Goal: Task Accomplishment & Management: Manage account settings

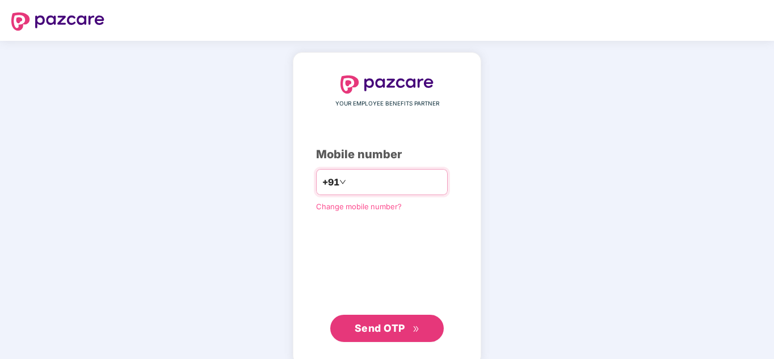
paste input "**********"
type input "**********"
click at [368, 327] on span "Send OTP" at bounding box center [380, 328] width 51 height 12
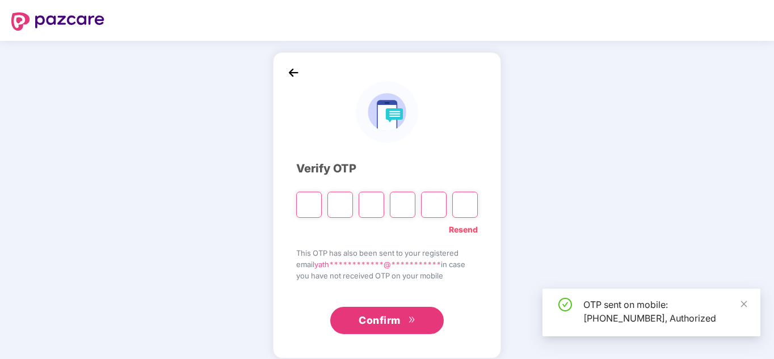
type input "*"
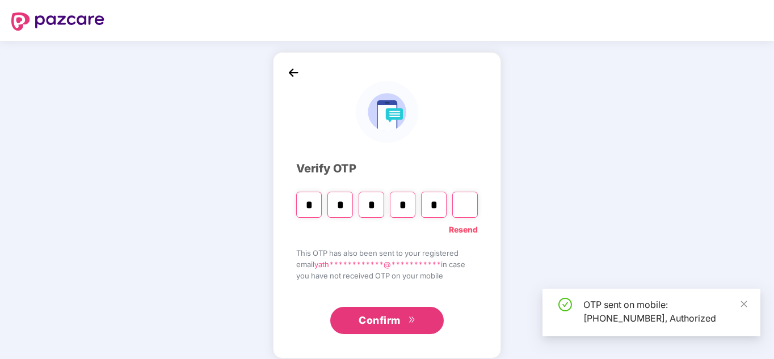
type input "*"
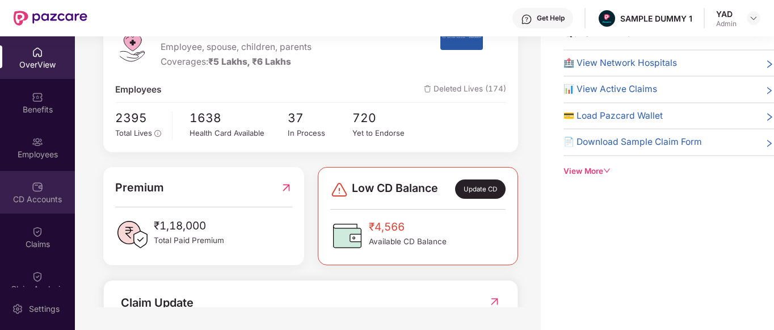
scroll to position [122, 0]
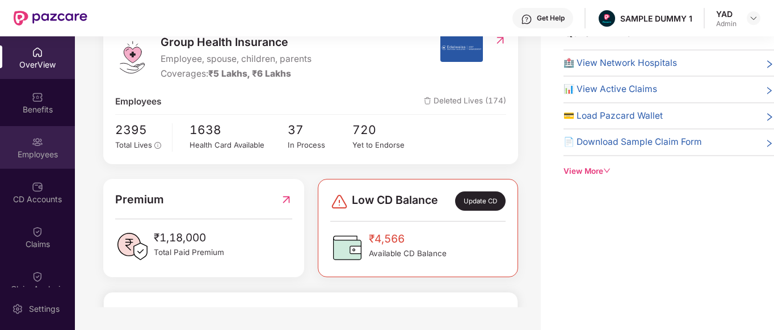
click at [16, 156] on div "Employees" at bounding box center [37, 154] width 75 height 11
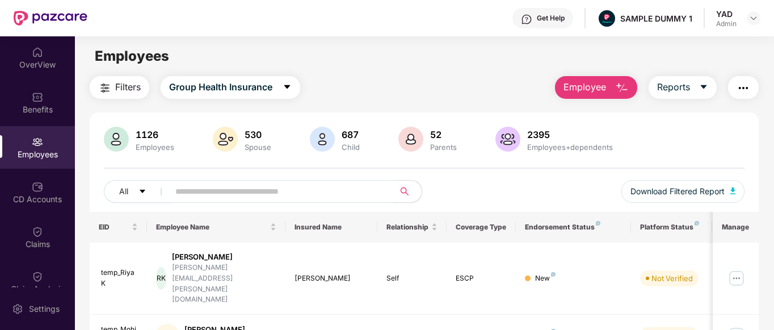
scroll to position [0, 0]
click at [611, 93] on button "Employee" at bounding box center [596, 87] width 82 height 23
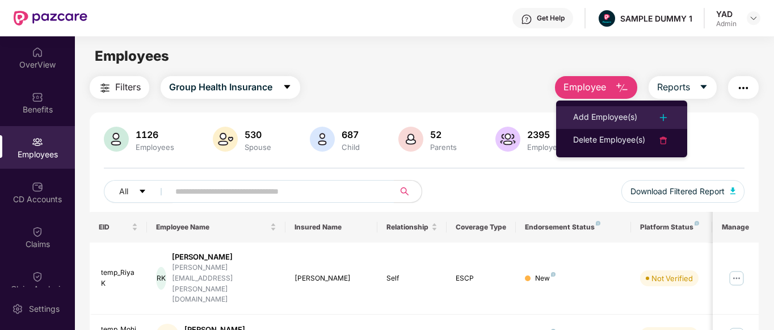
click at [592, 117] on div "Add Employee(s)" at bounding box center [605, 118] width 64 height 14
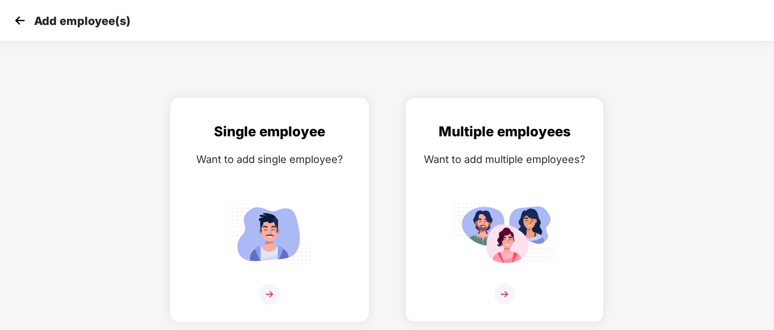
click at [230, 185] on div "Single employee Want to add single employee?" at bounding box center [269, 220] width 175 height 198
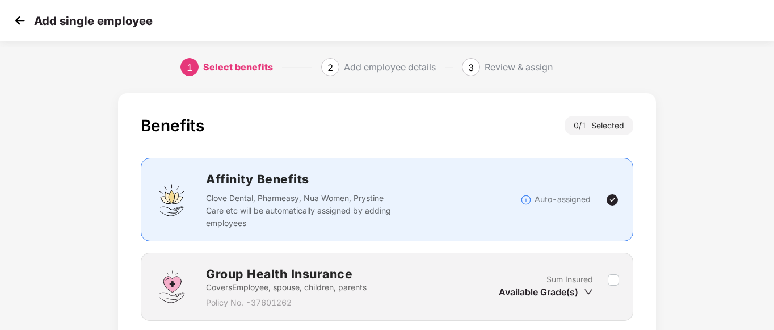
scroll to position [89, 0]
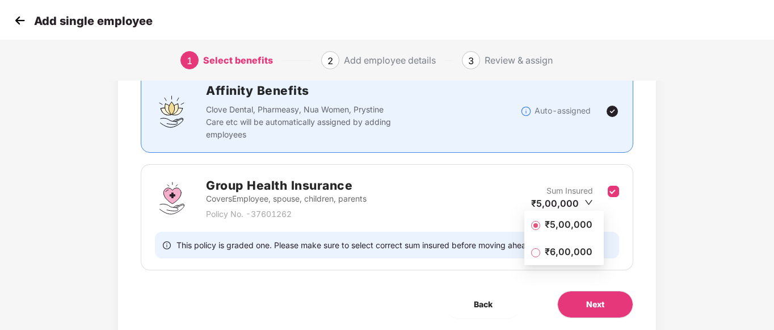
click at [572, 220] on span "₹5,00,000" at bounding box center [568, 224] width 57 height 12
click at [601, 289] on div "Benefits 1 / 1 Selected Affinity Benefits Clove Dental, Pharmeasy, Nua Women, P…" at bounding box center [387, 173] width 538 height 336
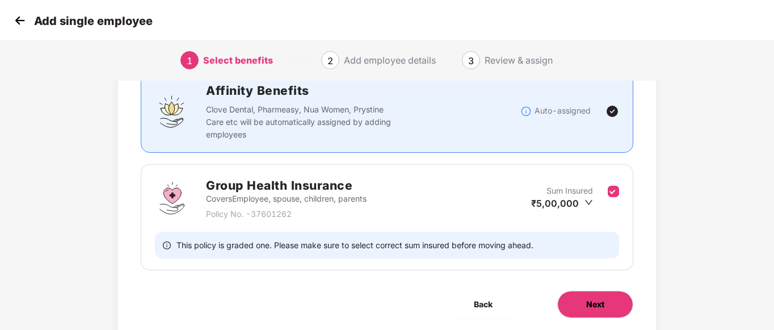
click at [604, 303] on span "Next" at bounding box center [595, 304] width 18 height 12
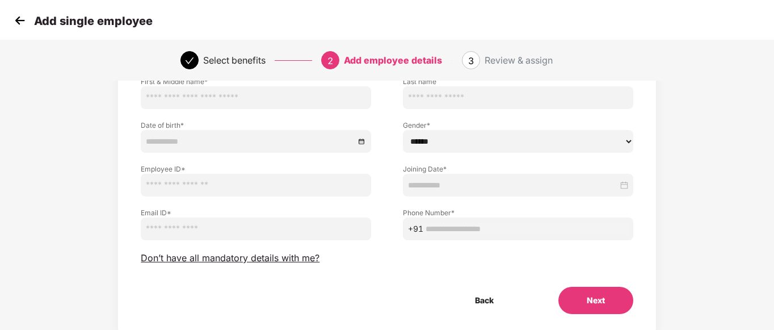
scroll to position [0, 0]
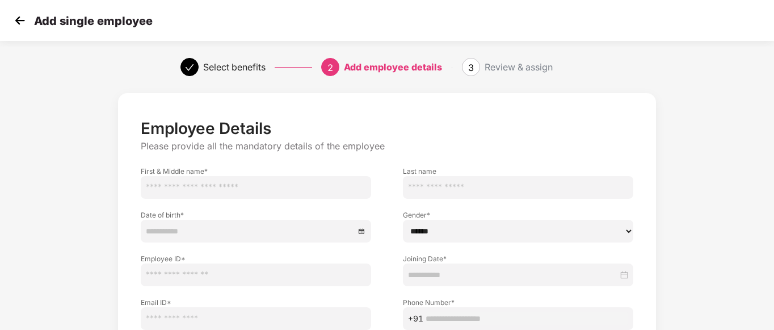
click at [18, 23] on img at bounding box center [19, 20] width 17 height 17
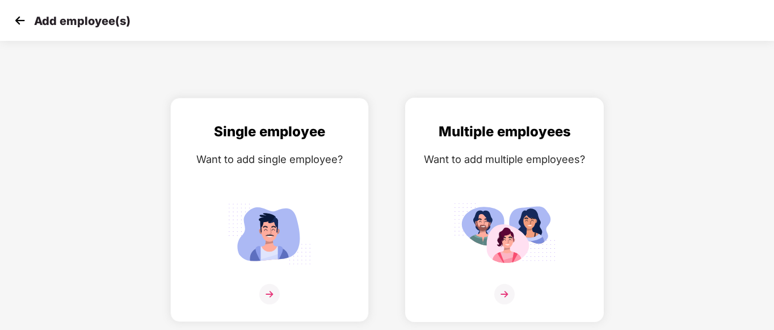
click at [496, 200] on img at bounding box center [505, 233] width 102 height 71
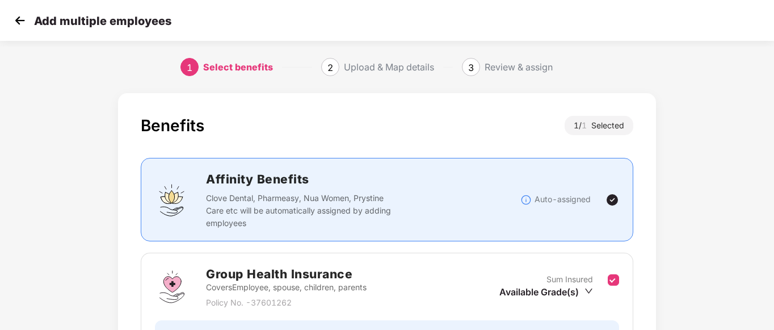
scroll to position [127, 0]
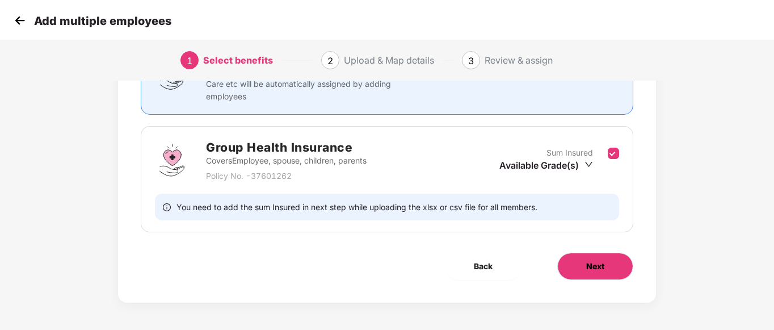
click at [601, 256] on button "Next" at bounding box center [595, 266] width 76 height 27
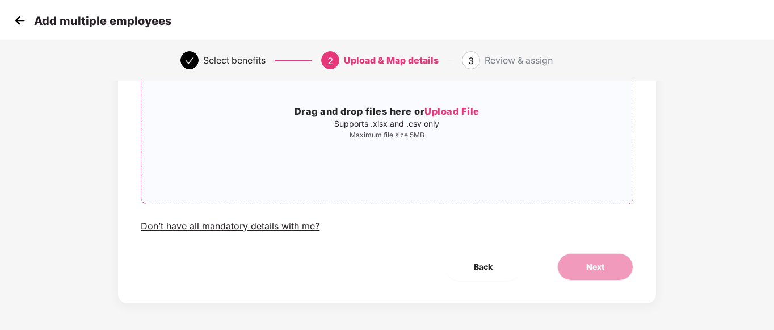
scroll to position [0, 0]
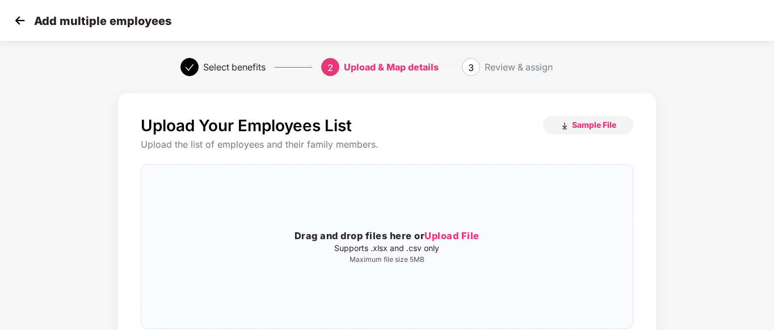
click at [22, 22] on img at bounding box center [19, 20] width 17 height 17
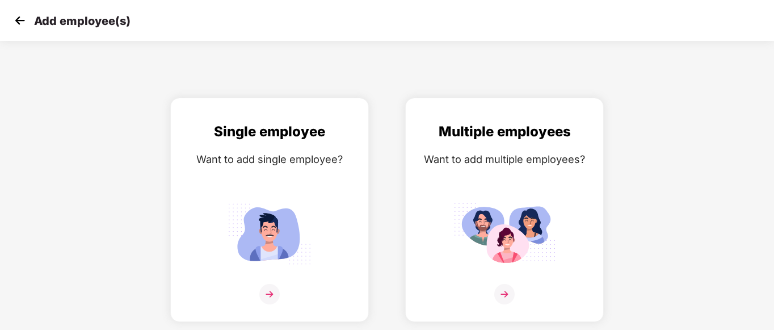
click at [22, 22] on img at bounding box center [19, 20] width 17 height 17
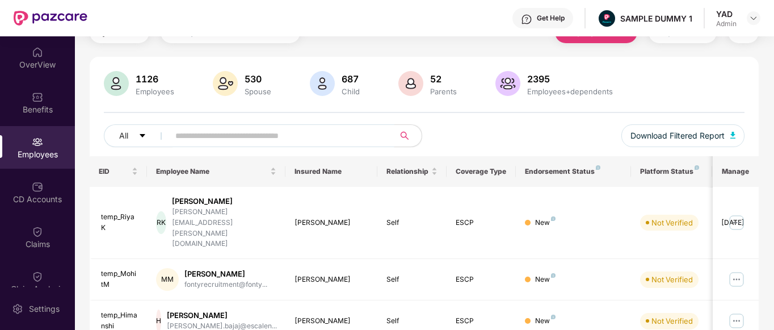
scroll to position [56, 0]
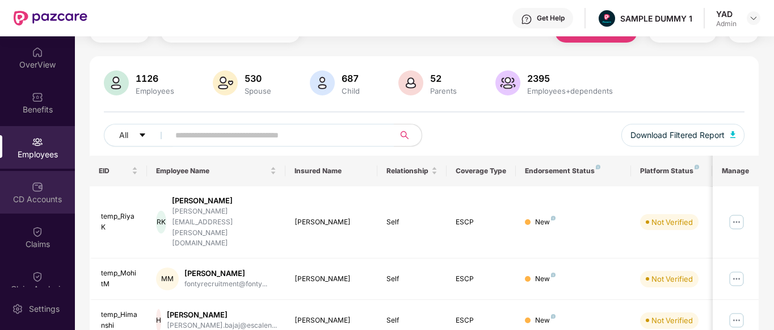
click at [18, 181] on div "CD Accounts" at bounding box center [37, 192] width 75 height 43
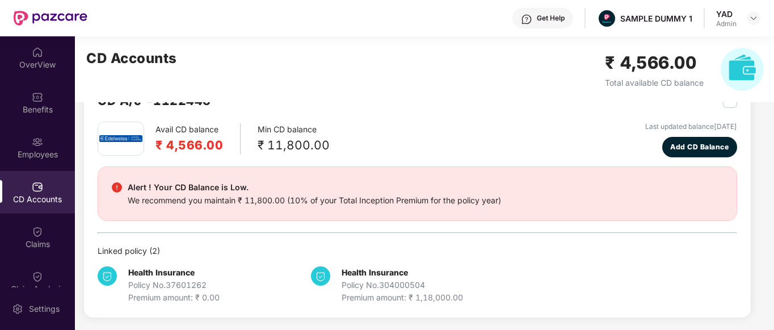
scroll to position [0, 0]
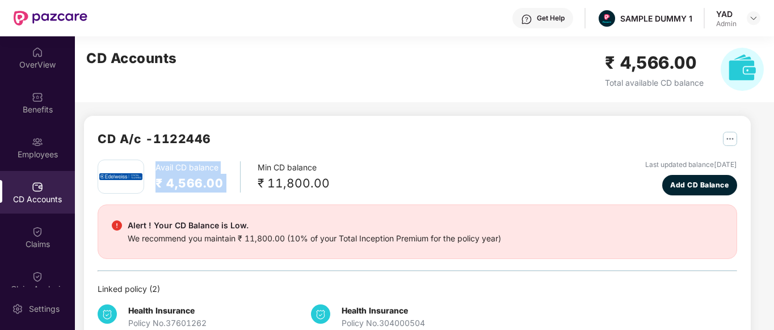
drag, startPoint x: 157, startPoint y: 167, endPoint x: 253, endPoint y: 167, distance: 96.5
click at [253, 167] on div "Avail CD balance ₹ 4,566.00 Min CD balance ₹ 11,800.00" at bounding box center [214, 177] width 232 height 34
click at [336, 175] on div "Avail CD balance ₹ 4,566.00 Min CD balance ₹ 11,800.00 Last updated balance 23 …" at bounding box center [418, 178] width 640 height 36
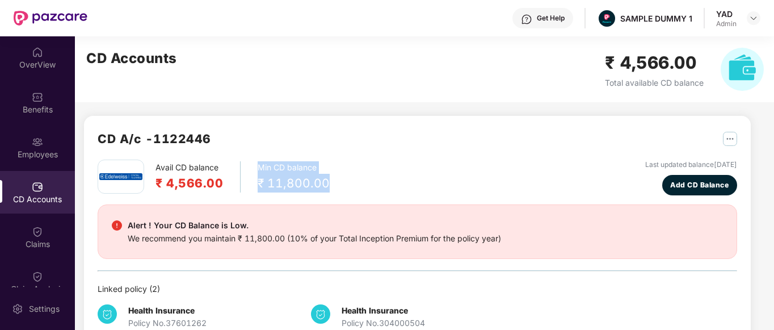
drag, startPoint x: 256, startPoint y: 171, endPoint x: 324, endPoint y: 179, distance: 68.0
click at [324, 179] on div "Min CD balance ₹ 11,800.00" at bounding box center [294, 176] width 72 height 31
click at [337, 185] on div "Avail CD balance ₹ 4,566.00 Min CD balance ₹ 11,800.00 Last updated balance 23 …" at bounding box center [418, 178] width 640 height 36
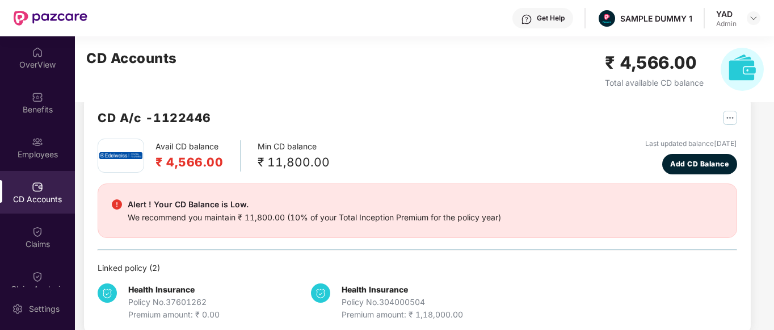
scroll to position [22, 0]
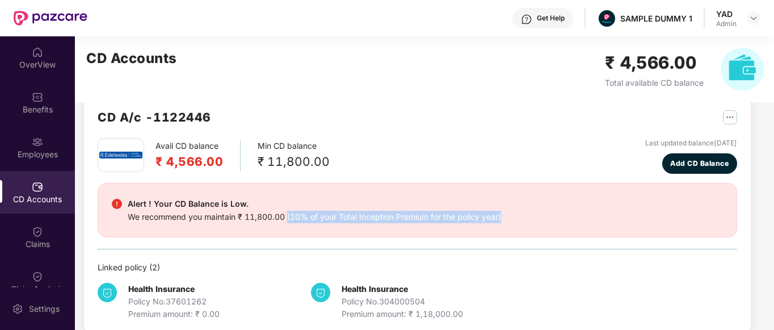
drag, startPoint x: 289, startPoint y: 217, endPoint x: 509, endPoint y: 220, distance: 220.3
click at [509, 220] on div "Alert ! Your CD Balance is Low. We recommend you maintain ₹ 11,800.00 (10% of y…" at bounding box center [417, 210] width 611 height 26
click at [458, 170] on div "Avail CD balance ₹ 4,566.00 Min CD balance ₹ 11,800.00 Last updated balance 23 …" at bounding box center [418, 156] width 640 height 36
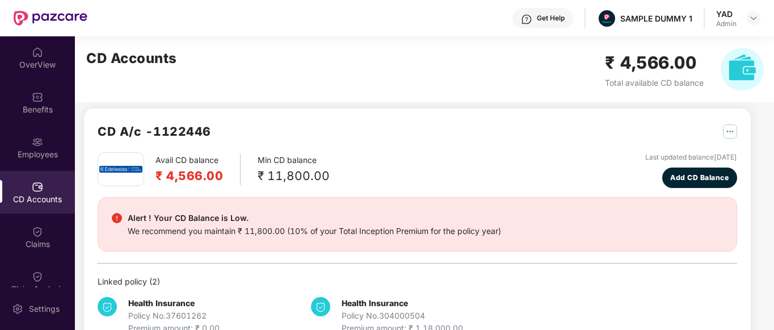
scroll to position [0, 0]
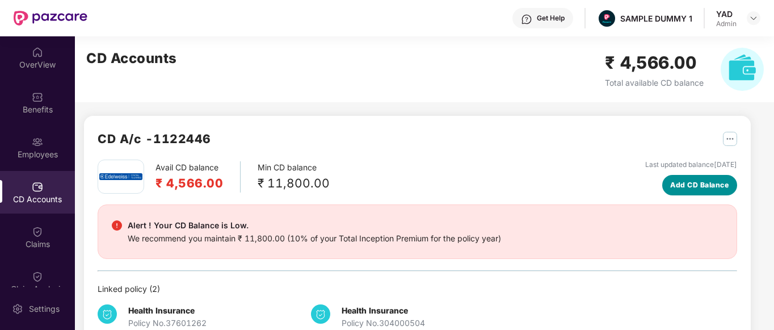
click at [687, 178] on button "Add CD Balance" at bounding box center [701, 185] width 76 height 20
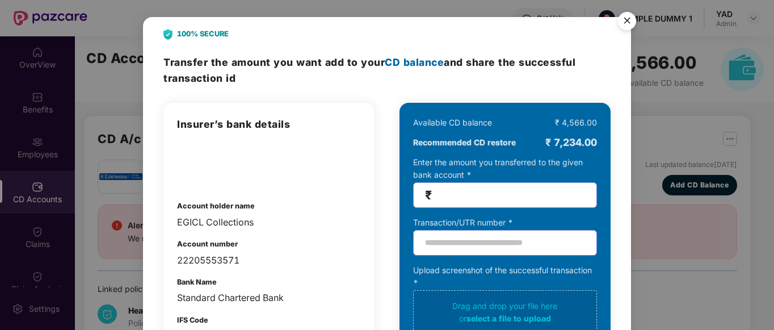
scroll to position [87, 0]
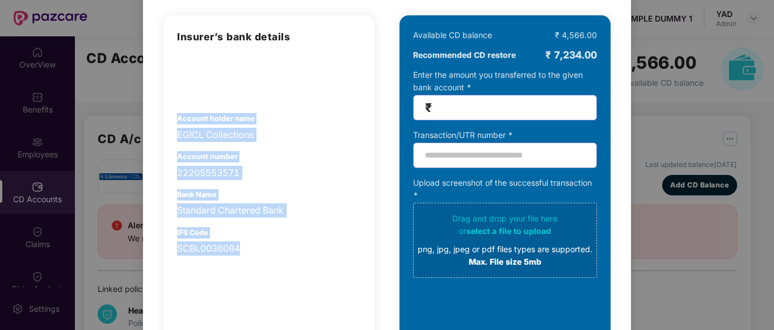
drag, startPoint x: 173, startPoint y: 114, endPoint x: 295, endPoint y: 276, distance: 203.6
click at [295, 276] on div "Insurer’s bank details Account holder name EGICL Collections Account number 222…" at bounding box center [268, 196] width 211 height 363
click at [320, 154] on div "Account number 22205553571" at bounding box center [269, 165] width 184 height 29
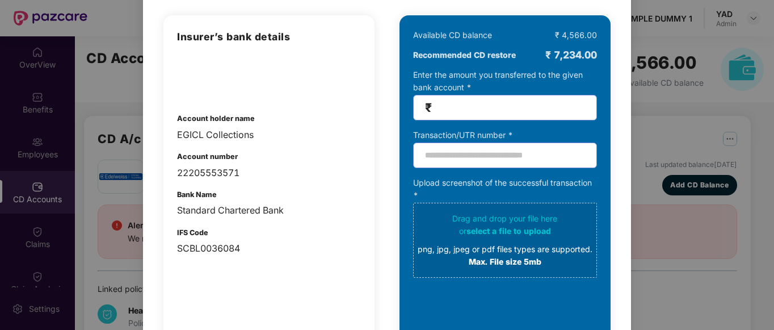
scroll to position [0, 0]
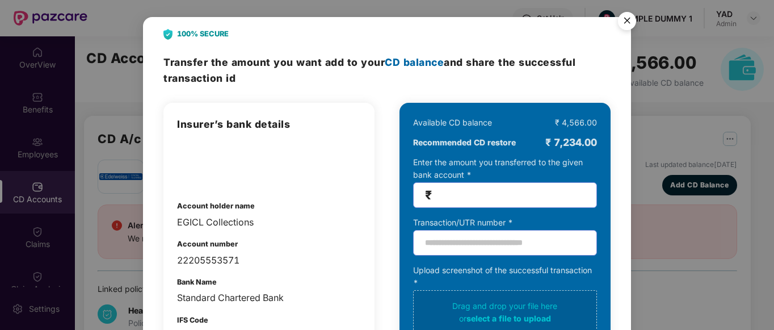
click at [634, 25] on img "Close" at bounding box center [627, 23] width 32 height 32
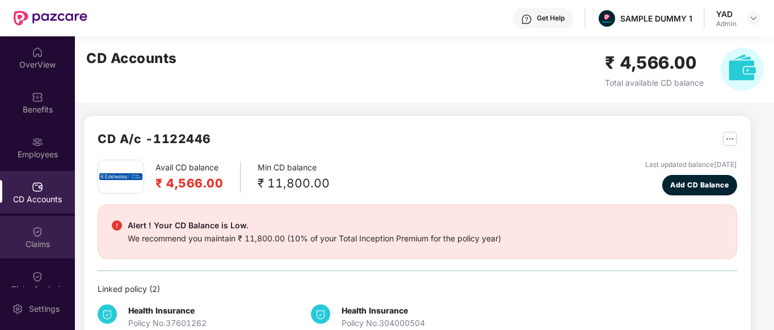
click at [32, 238] on div "Claims" at bounding box center [37, 243] width 75 height 11
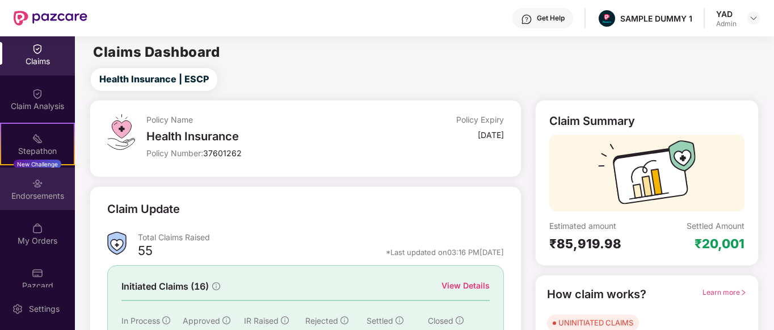
scroll to position [183, 0]
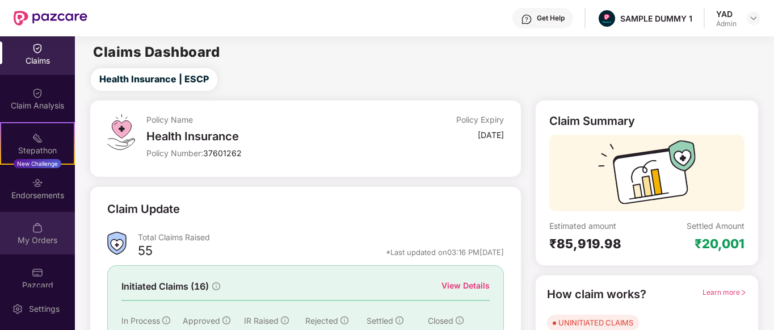
click at [28, 245] on div "My Orders" at bounding box center [37, 239] width 75 height 11
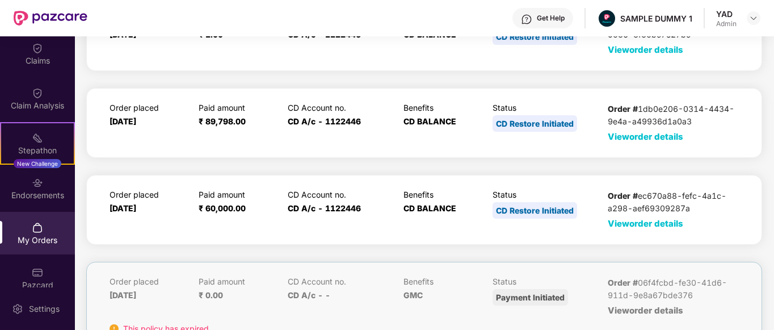
scroll to position [83, 0]
click at [637, 228] on div "Order # ec670a88-fefc-4a1c-a298-aef69309287a View order details" at bounding box center [673, 209] width 131 height 40
click at [637, 222] on span "View order details" at bounding box center [646, 222] width 76 height 11
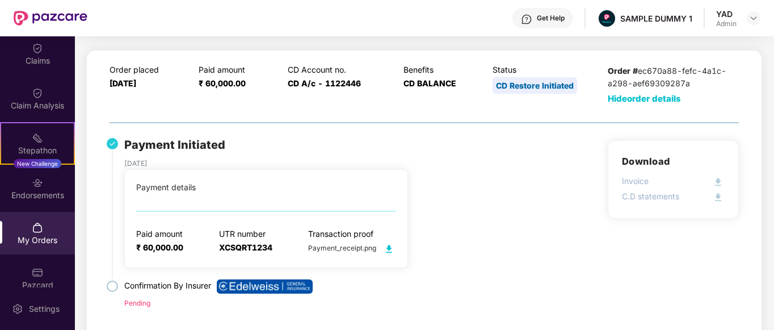
scroll to position [179, 0]
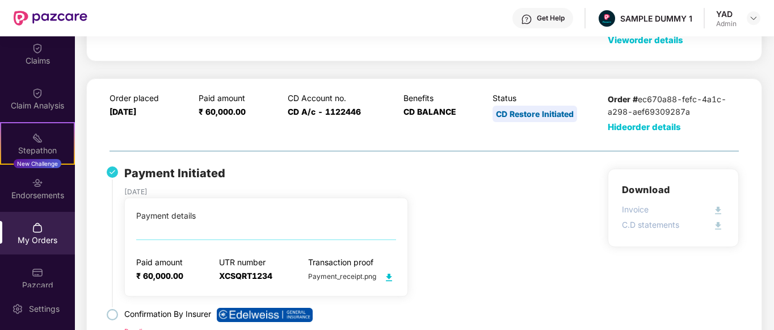
click at [648, 125] on span "Hide order details" at bounding box center [644, 126] width 73 height 11
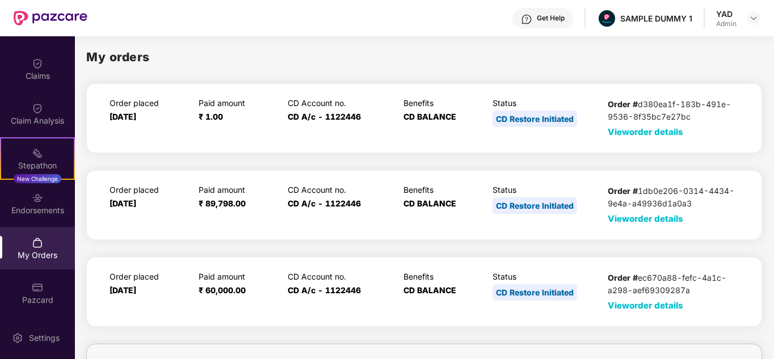
scroll to position [168, 0]
